Goal: Task Accomplishment & Management: Complete application form

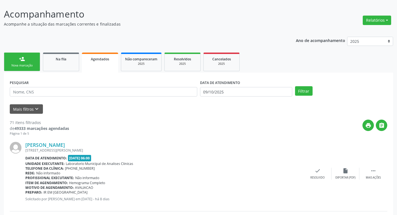
scroll to position [28, 0]
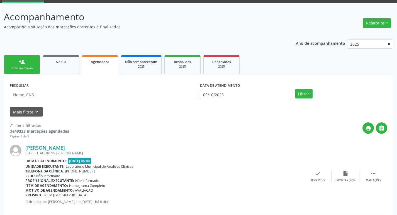
click at [27, 68] on div "Nova marcação" at bounding box center [22, 68] width 28 height 4
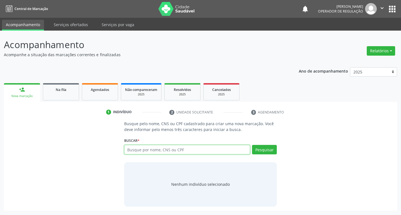
click at [155, 147] on input "text" at bounding box center [187, 149] width 126 height 9
click at [156, 149] on input "text" at bounding box center [187, 149] width 126 height 9
type input "10716329492"
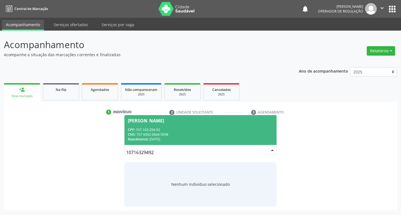
click at [245, 124] on span "[PERSON_NAME] CPF: 107.163.294-92 CNS: 707 6062 0664 5998 Nascimento: [DATE]" at bounding box center [200, 130] width 152 height 30
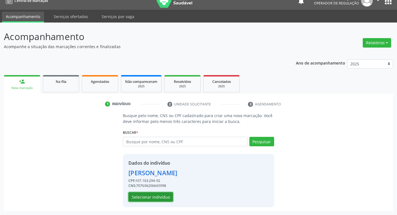
click at [151, 197] on button "Selecionar indivíduo" at bounding box center [150, 196] width 45 height 9
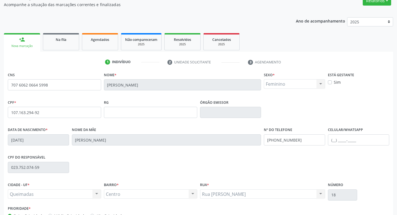
scroll to position [87, 0]
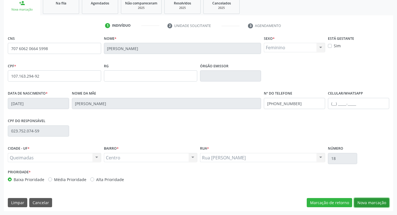
click at [372, 201] on button "Nova marcação" at bounding box center [371, 202] width 35 height 9
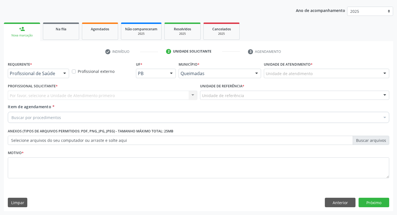
click at [62, 75] on div at bounding box center [64, 73] width 8 height 9
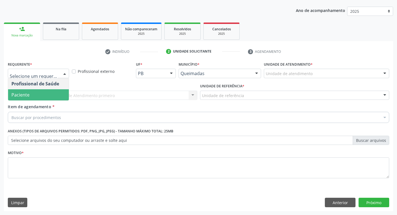
click at [44, 93] on span "Paciente" at bounding box center [38, 94] width 61 height 11
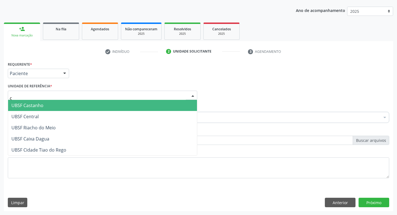
type input "ce"
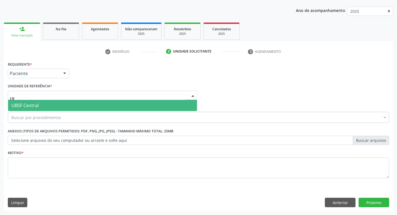
click at [47, 100] on span "UBSF Central" at bounding box center [102, 105] width 189 height 11
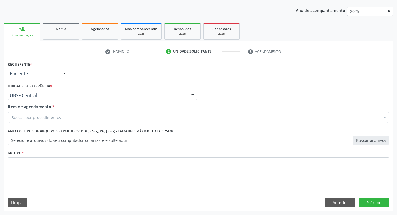
click at [45, 122] on div "Buscar por procedimentos" at bounding box center [198, 117] width 381 height 11
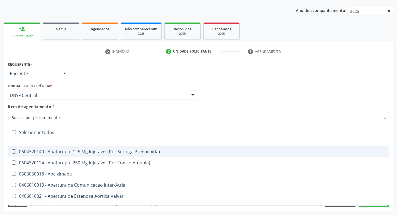
drag, startPoint x: 46, startPoint y: 119, endPoint x: 41, endPoint y: 117, distance: 4.9
click at [46, 119] on input "Item de agendamento *" at bounding box center [195, 117] width 368 height 11
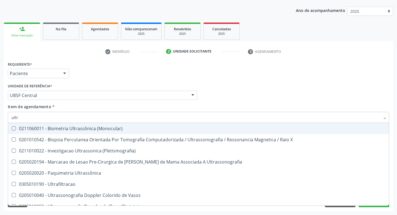
type input "ultra"
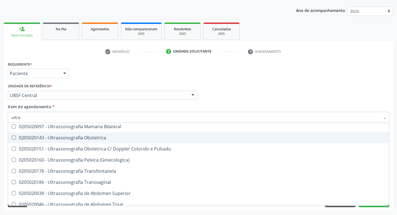
scroll to position [139, 0]
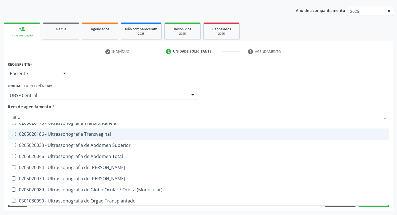
click at [91, 136] on div "0205020186 - Ultrassonografia Transvaginal" at bounding box center [198, 134] width 374 height 4
checkbox Transvaginal "true"
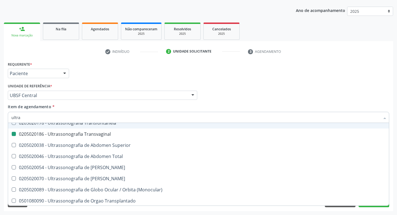
click at [210, 54] on div "Unidade solicitante" at bounding box center [192, 51] width 38 height 5
checkbox X "true"
checkbox Transvaginal "false"
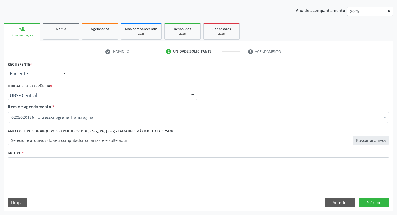
scroll to position [0, 0]
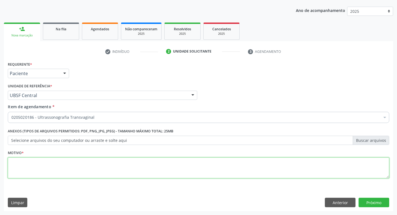
click at [100, 164] on textarea at bounding box center [198, 168] width 381 height 21
type textarea "a"
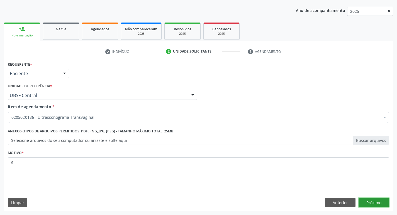
click at [373, 199] on button "Próximo" at bounding box center [373, 202] width 31 height 9
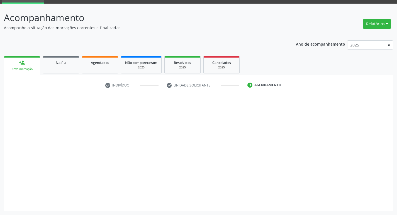
scroll to position [27, 0]
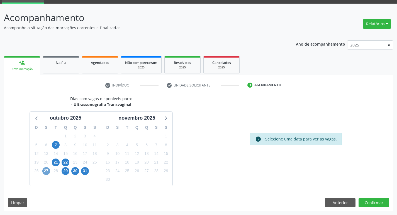
click at [45, 170] on span "27" at bounding box center [46, 171] width 8 height 8
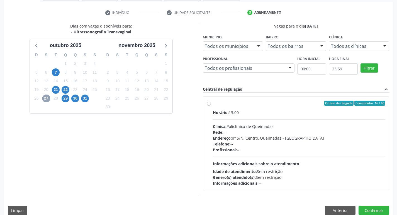
scroll to position [107, 0]
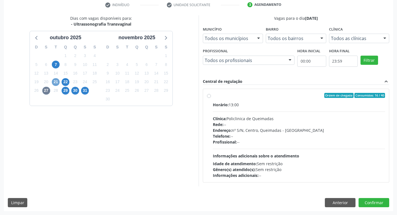
click at [55, 80] on span "21" at bounding box center [56, 82] width 8 height 8
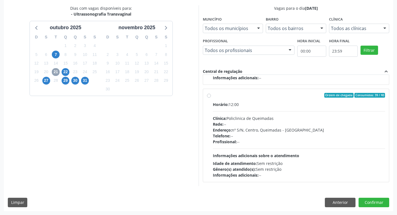
scroll to position [4, 0]
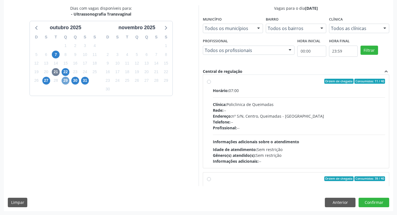
click at [65, 81] on span "29" at bounding box center [66, 81] width 8 height 8
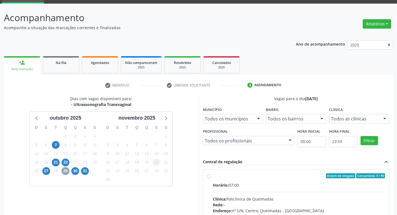
scroll to position [117, 0]
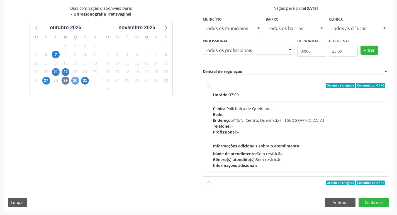
click at [77, 80] on span "30" at bounding box center [75, 81] width 8 height 8
click at [54, 73] on span "21" at bounding box center [56, 72] width 8 height 8
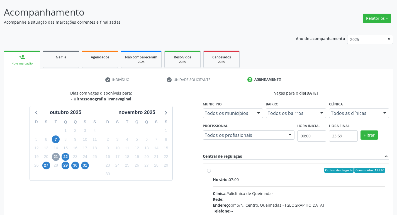
scroll to position [6, 0]
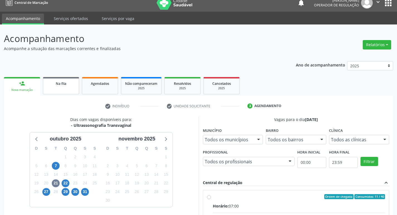
click at [55, 89] on link "Na fila" at bounding box center [61, 85] width 36 height 17
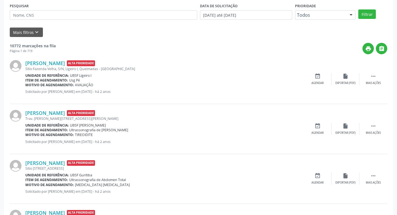
scroll to position [111, 0]
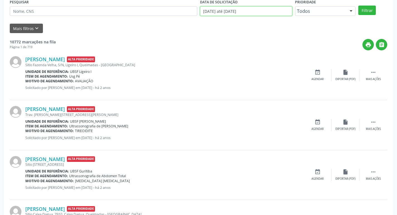
click at [250, 13] on input "[DATE] até [DATE]" at bounding box center [246, 10] width 92 height 9
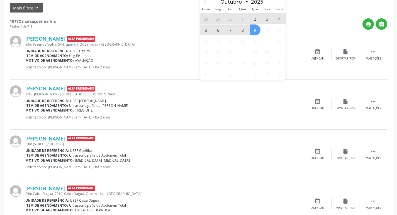
scroll to position [56, 0]
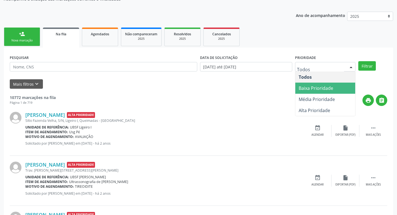
click at [190, 77] on form "PESQUISAR DATA DE SOLICITAÇÃO [DATE] até [DATE] Prioridade Todos Baixa Priorida…" at bounding box center [198, 70] width 377 height 35
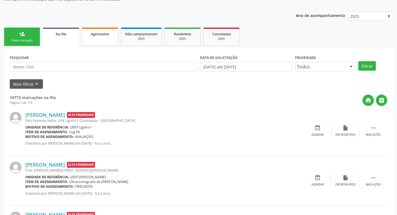
click at [110, 42] on link "Agendados" at bounding box center [100, 37] width 36 height 19
select select "9"
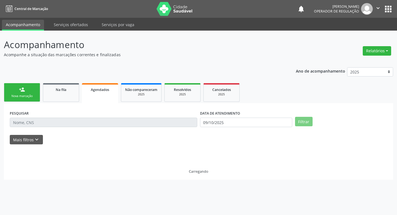
scroll to position [0, 0]
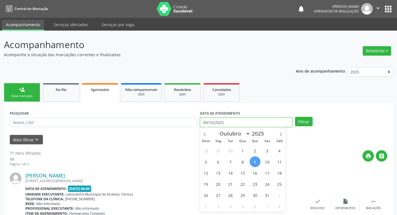
click at [264, 122] on input "09/10/2025" at bounding box center [246, 122] width 92 height 9
click at [220, 195] on span "27" at bounding box center [218, 195] width 11 height 11
type input "[DATE]"
click at [216, 195] on span "27" at bounding box center [218, 195] width 11 height 11
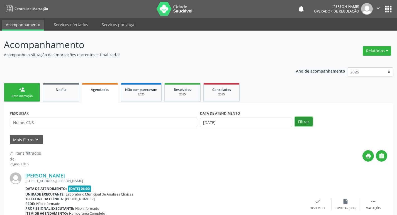
click at [309, 123] on button "Filtrar" at bounding box center [304, 121] width 18 height 9
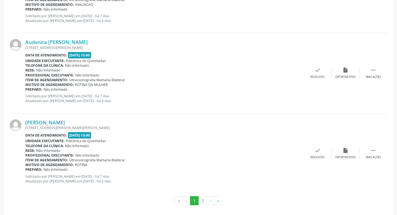
scroll to position [1180, 0]
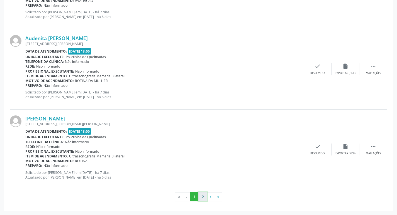
click at [201, 199] on button "2" at bounding box center [202, 196] width 9 height 9
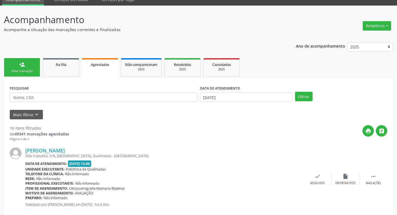
scroll to position [53, 0]
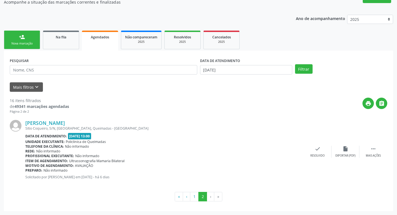
click at [21, 37] on div "person_add" at bounding box center [22, 37] width 6 height 6
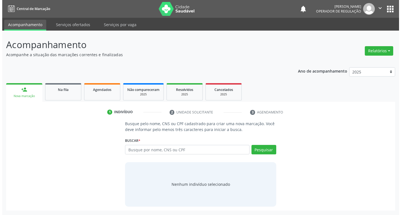
scroll to position [0, 0]
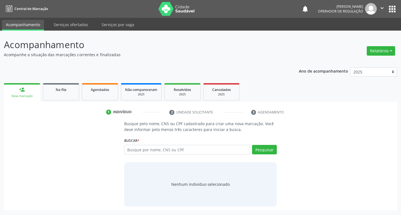
click at [396, 6] on nav "Central de Marcação notifications [PERSON_NAME] Operador de regulação  Configu…" at bounding box center [200, 9] width 401 height 18
click at [394, 6] on button "apps" at bounding box center [392, 9] width 10 height 10
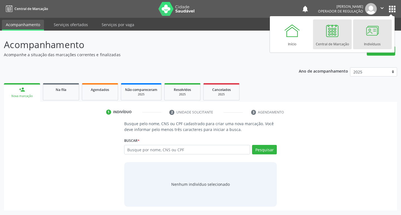
click at [377, 33] on div at bounding box center [372, 30] width 17 height 17
